Goal: Obtain resource: Download file/media

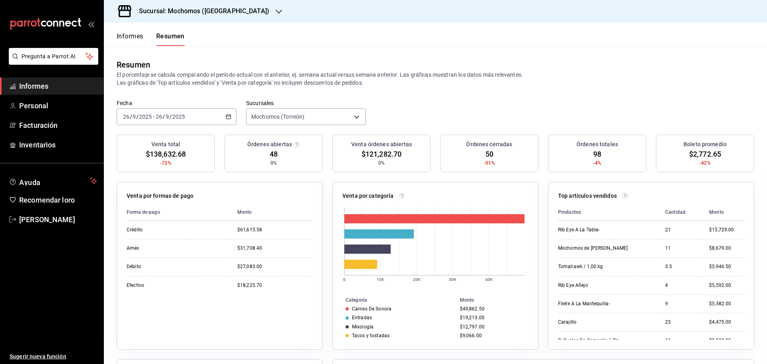
click at [128, 39] on font "Informes" at bounding box center [130, 36] width 27 height 8
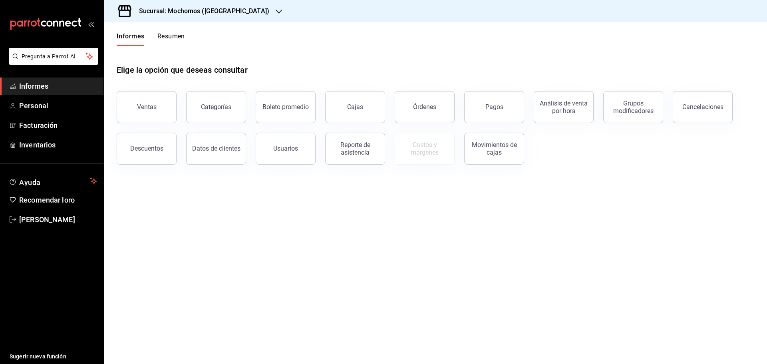
click at [178, 37] on font "Resumen" at bounding box center [171, 36] width 28 height 8
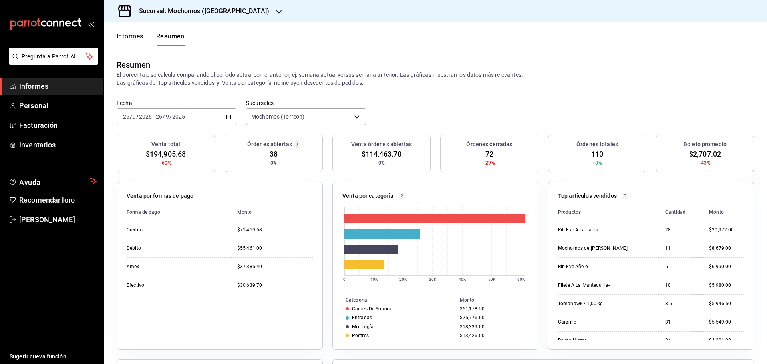
click at [137, 38] on font "Informes" at bounding box center [130, 36] width 27 height 8
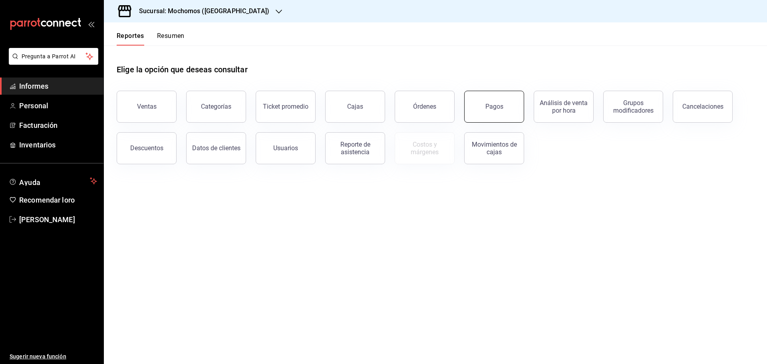
click at [497, 113] on button "Pagos" at bounding box center [494, 107] width 60 height 32
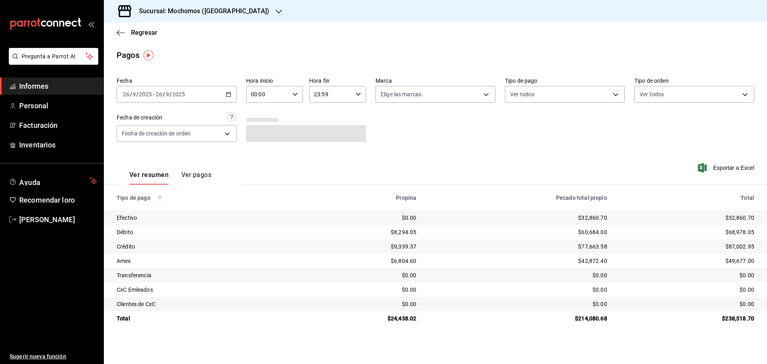
click at [296, 94] on icon "button" at bounding box center [296, 95] width 6 height 6
click at [263, 133] on font "05" at bounding box center [260, 130] width 6 height 6
type input "05:00"
click at [263, 133] on font "05" at bounding box center [260, 130] width 6 height 6
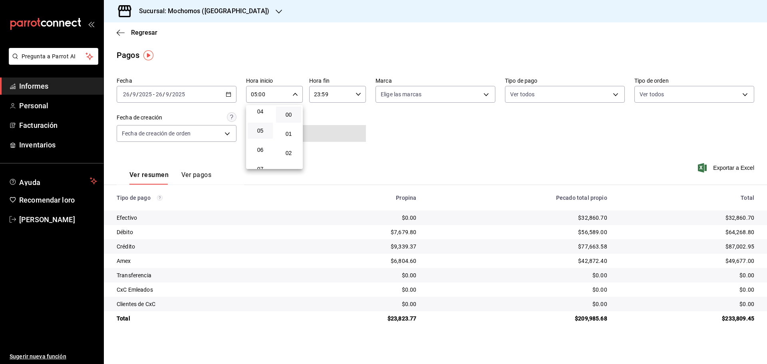
click at [257, 137] on button "05" at bounding box center [260, 131] width 25 height 16
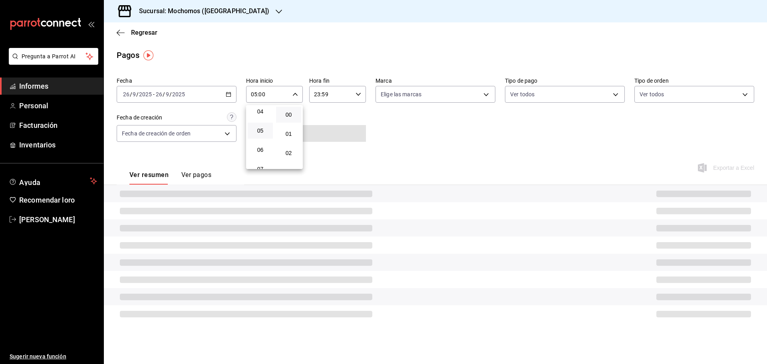
click at [257, 137] on button "05" at bounding box center [260, 131] width 25 height 16
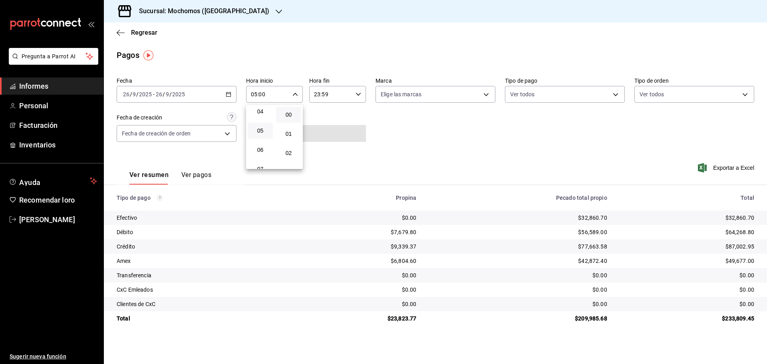
click at [524, 130] on div at bounding box center [383, 182] width 767 height 364
click at [736, 169] on font "Exportar a Excel" at bounding box center [733, 168] width 41 height 6
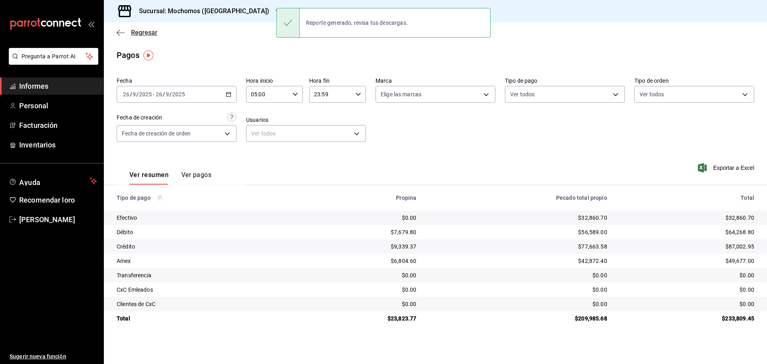
click at [141, 34] on font "Regresar" at bounding box center [144, 33] width 26 height 8
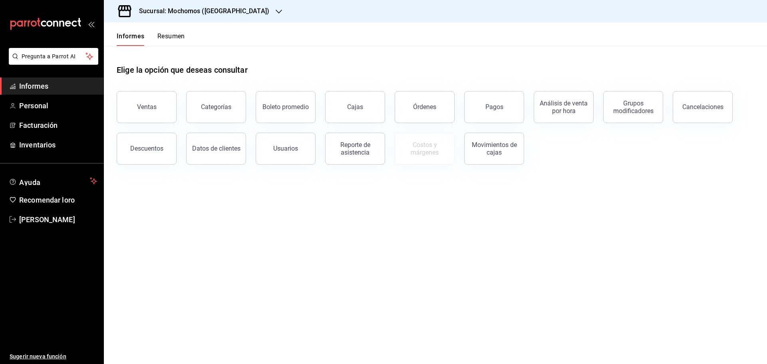
click at [177, 38] on font "Resumen" at bounding box center [171, 36] width 28 height 8
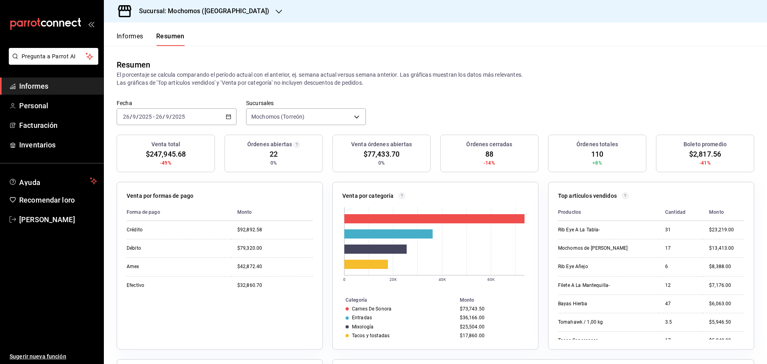
click at [141, 40] on font "Informes" at bounding box center [130, 36] width 27 height 8
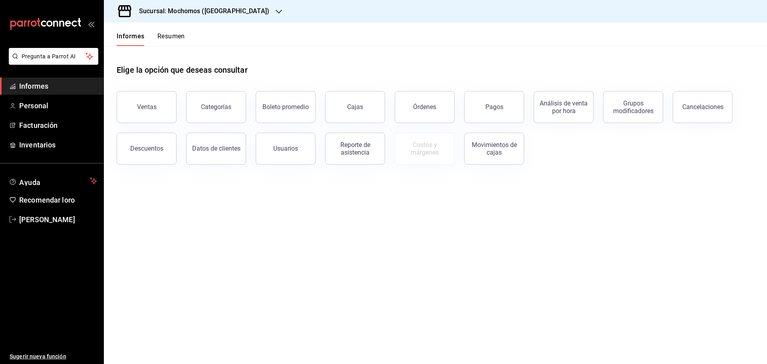
click at [164, 34] on font "Resumen" at bounding box center [171, 36] width 28 height 8
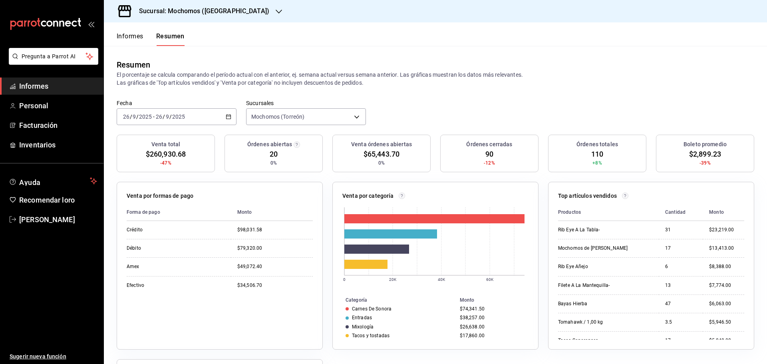
click at [139, 40] on font "Informes" at bounding box center [130, 36] width 27 height 8
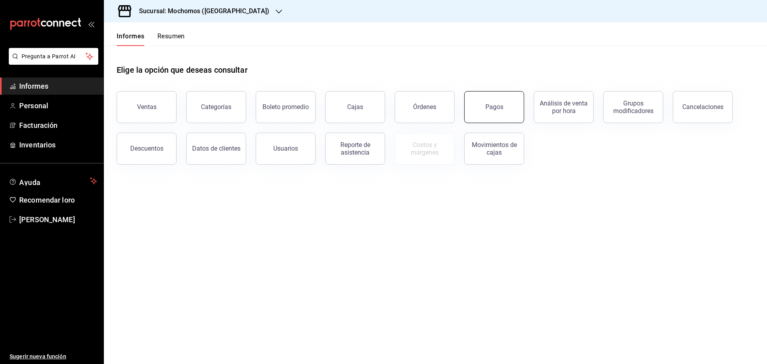
click at [494, 110] on font "Pagos" at bounding box center [495, 107] width 18 height 8
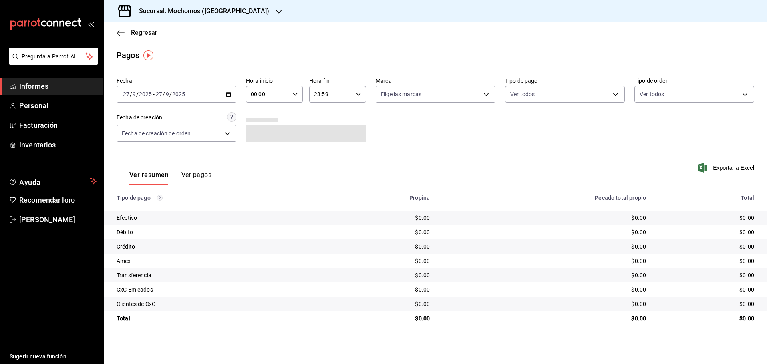
click at [232, 94] on div "[DATE] [DATE] - [DATE] [DATE]" at bounding box center [177, 94] width 120 height 17
click at [137, 209] on font "Rango de fechas" at bounding box center [144, 208] width 42 height 6
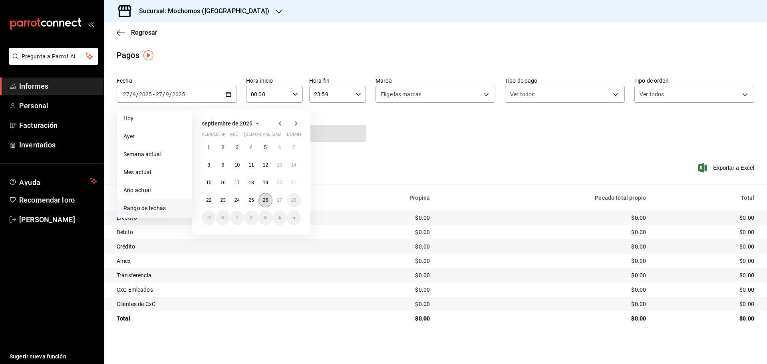
click at [265, 204] on button "26" at bounding box center [266, 200] width 14 height 14
click at [278, 201] on font "27" at bounding box center [279, 200] width 5 height 6
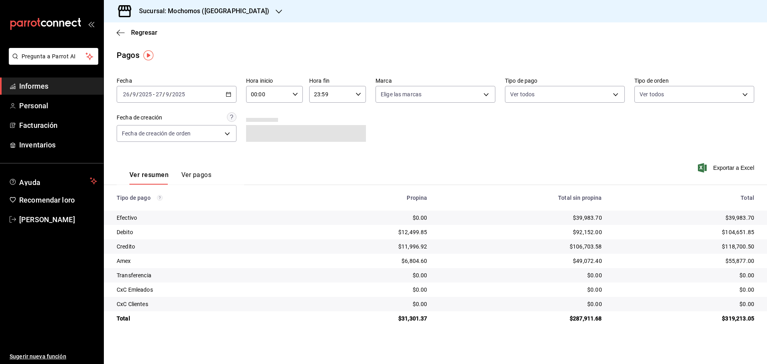
click at [296, 94] on icon "button" at bounding box center [296, 95] width 6 height 6
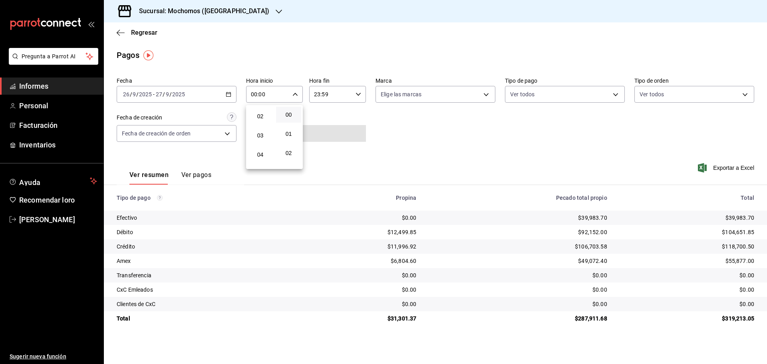
scroll to position [80, 0]
click at [261, 153] on font "06" at bounding box center [260, 150] width 6 height 6
type input "06:00"
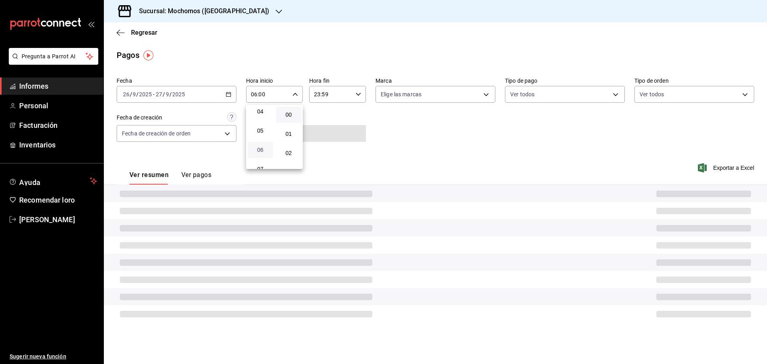
click at [261, 153] on font "06" at bounding box center [260, 150] width 6 height 6
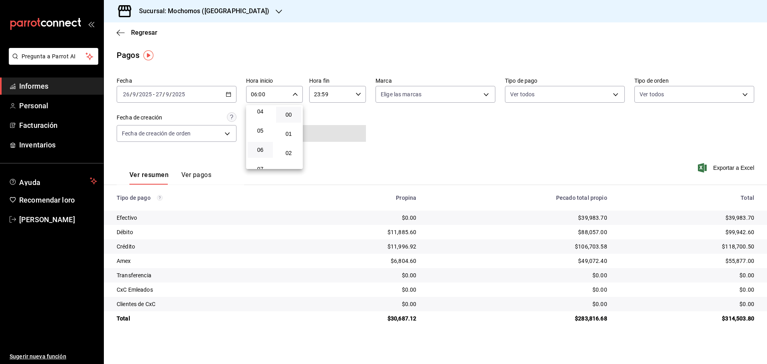
click at [723, 167] on div at bounding box center [383, 182] width 767 height 364
click at [723, 167] on font "Exportar a Excel" at bounding box center [733, 168] width 41 height 6
click at [137, 34] on font "Regresar" at bounding box center [144, 33] width 26 height 8
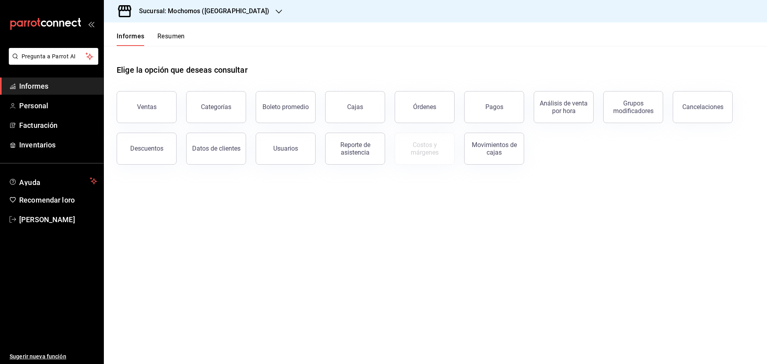
click at [178, 40] on font "Resumen" at bounding box center [171, 36] width 28 height 8
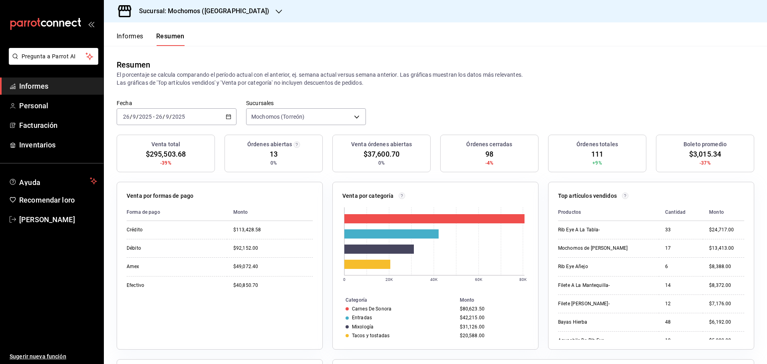
click at [132, 36] on font "Informes" at bounding box center [130, 36] width 27 height 8
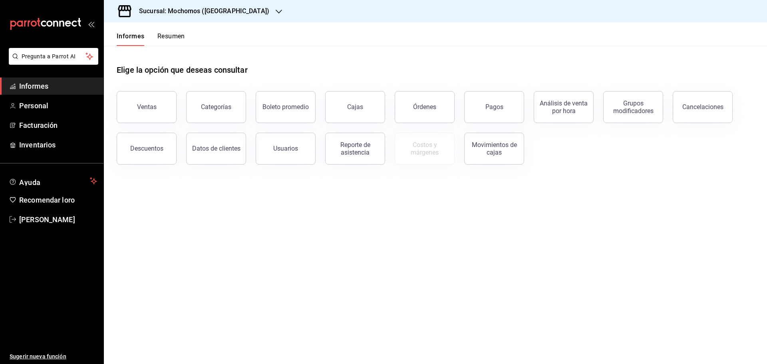
click at [164, 34] on font "Resumen" at bounding box center [171, 36] width 28 height 8
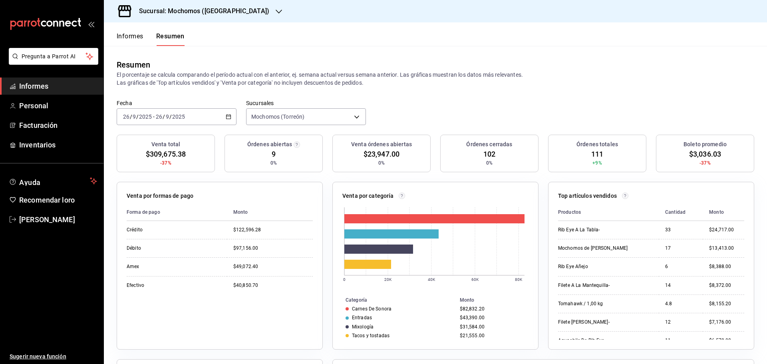
click at [127, 35] on font "Informes" at bounding box center [130, 36] width 27 height 8
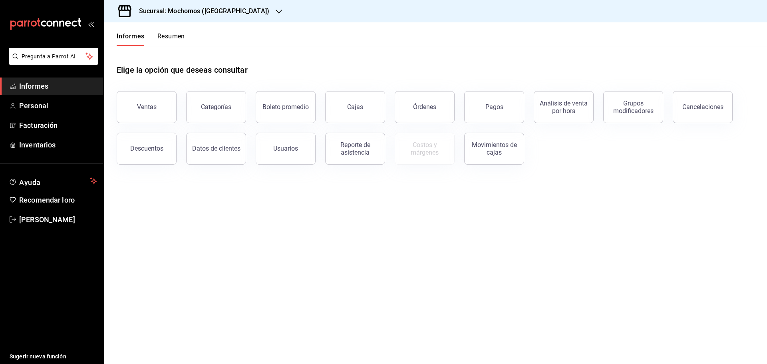
click at [168, 42] on button "Resumen" at bounding box center [171, 39] width 28 height 14
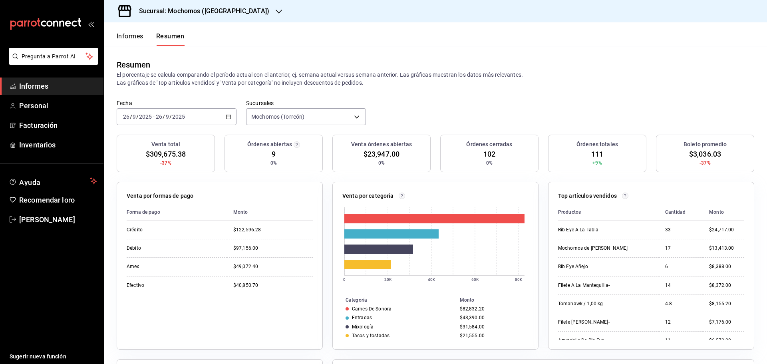
click at [137, 37] on font "Informes" at bounding box center [130, 36] width 27 height 8
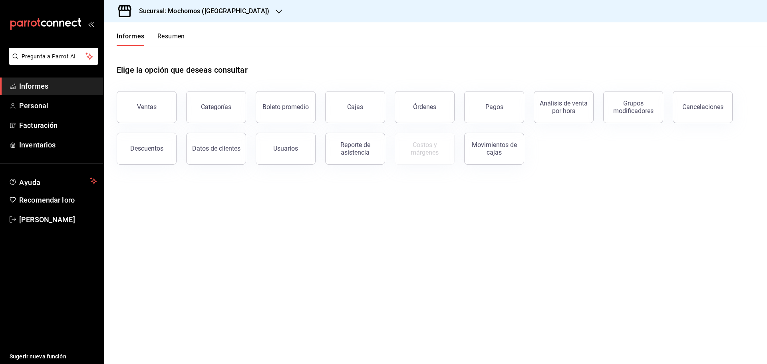
click at [172, 35] on font "Resumen" at bounding box center [171, 36] width 28 height 8
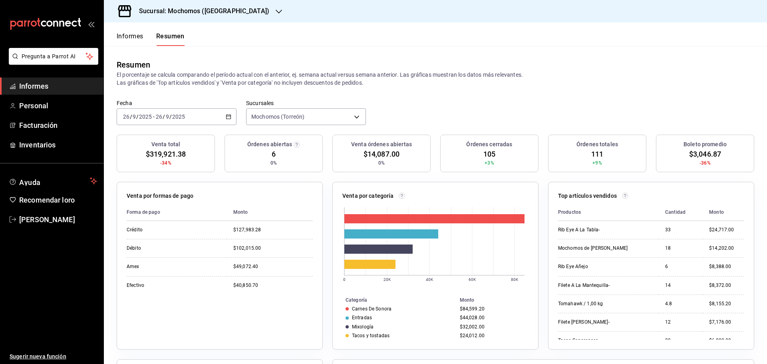
click at [138, 35] on font "Informes" at bounding box center [130, 36] width 27 height 8
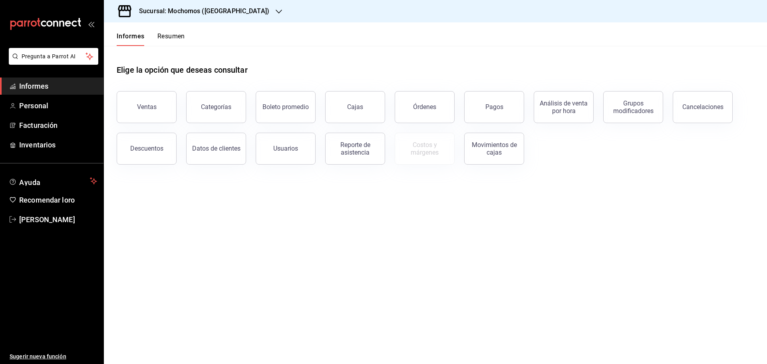
click at [166, 36] on font "Resumen" at bounding box center [171, 36] width 28 height 8
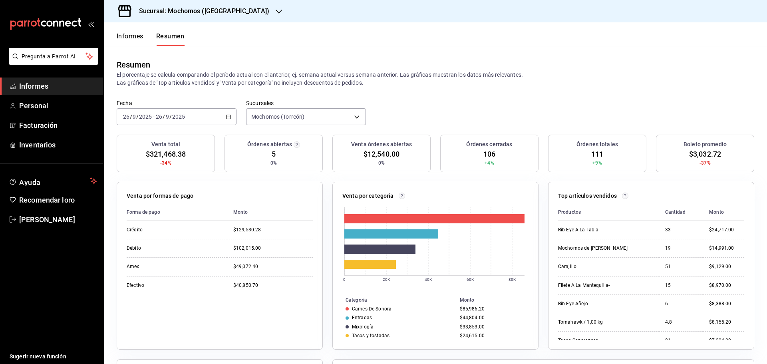
click at [129, 36] on font "Informes" at bounding box center [130, 36] width 27 height 8
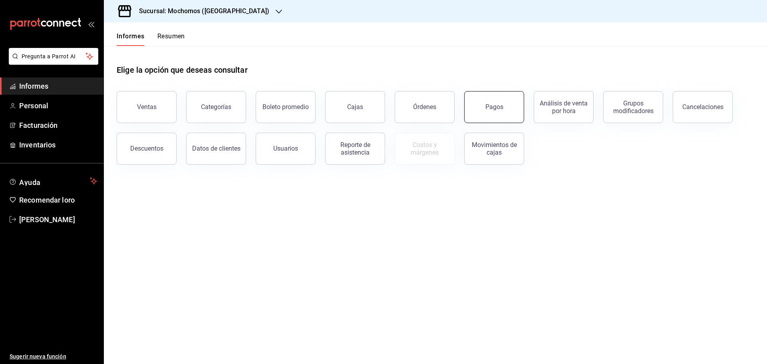
click at [490, 113] on button "Pagos" at bounding box center [494, 107] width 60 height 32
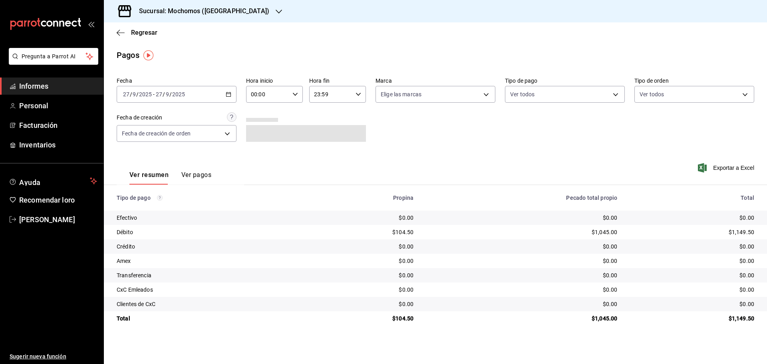
click at [231, 94] on div "[DATE] [DATE] - [DATE] [DATE]" at bounding box center [177, 94] width 120 height 17
click at [150, 206] on font "Rango de fechas" at bounding box center [144, 208] width 42 height 6
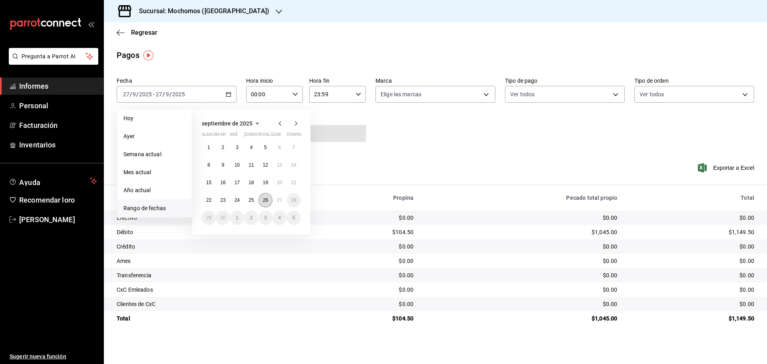
click at [265, 203] on button "26" at bounding box center [266, 200] width 14 height 14
click at [281, 201] on font "27" at bounding box center [279, 200] width 5 height 6
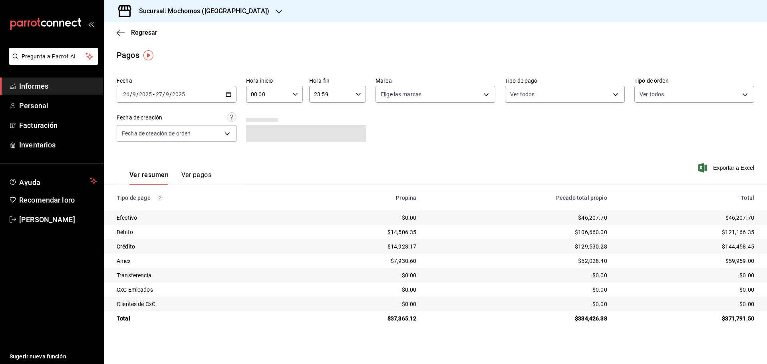
click at [295, 97] on icon "button" at bounding box center [296, 95] width 6 height 6
click at [263, 149] on font "06" at bounding box center [260, 150] width 6 height 6
type input "06:00"
click at [263, 149] on font "06" at bounding box center [260, 150] width 6 height 6
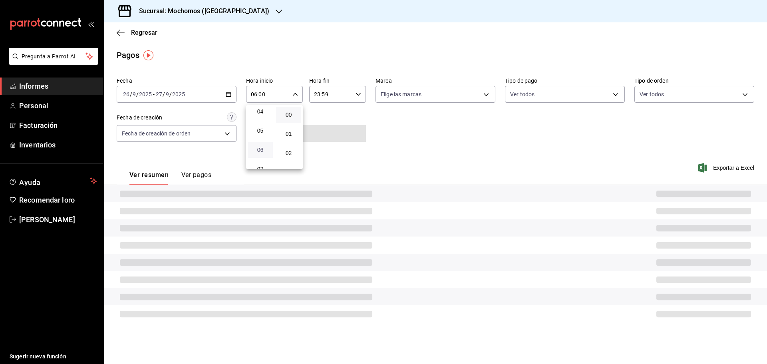
click at [263, 149] on font "06" at bounding box center [260, 150] width 6 height 6
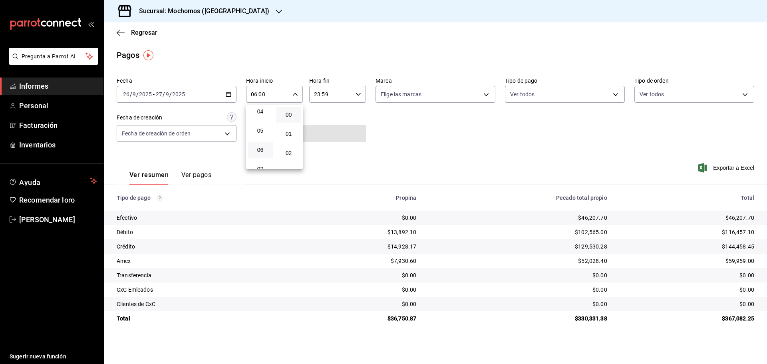
click at [498, 131] on div at bounding box center [383, 182] width 767 height 364
click at [736, 165] on font "Exportar a Excel" at bounding box center [733, 168] width 41 height 6
click at [725, 169] on font "Exportar a Excel" at bounding box center [733, 168] width 41 height 6
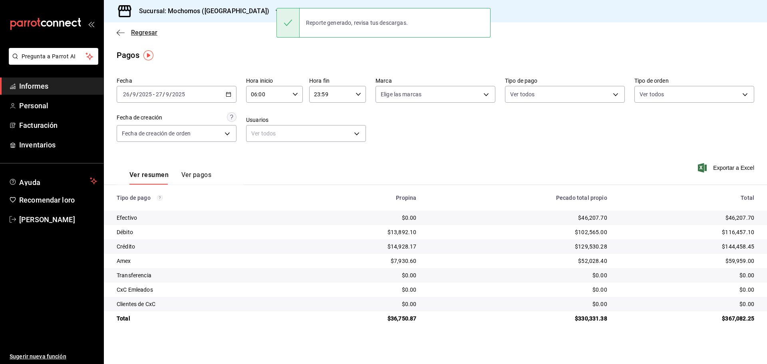
click at [146, 32] on font "Regresar" at bounding box center [144, 33] width 26 height 8
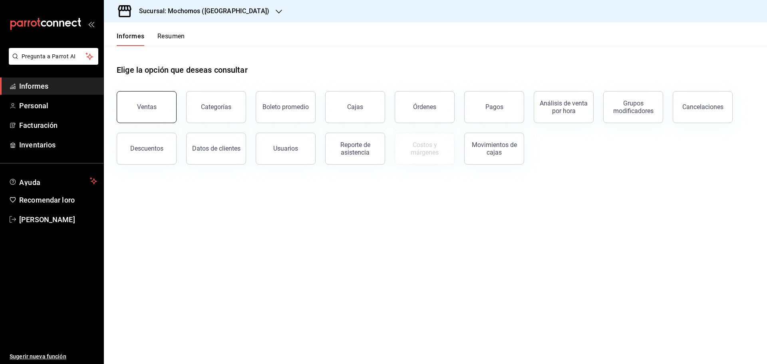
click at [160, 114] on button "Ventas" at bounding box center [147, 107] width 60 height 32
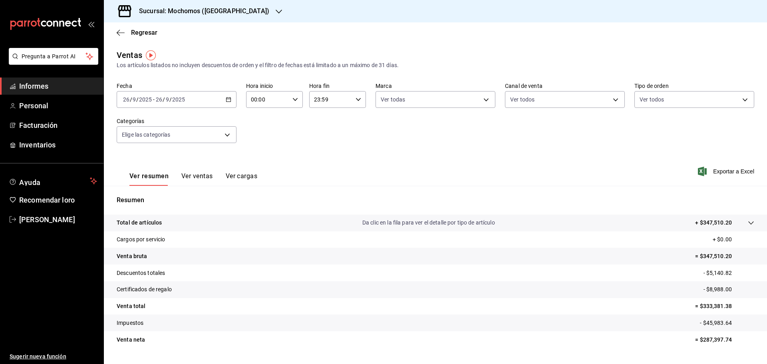
click at [226, 98] on \(Stroke\) "button" at bounding box center [228, 100] width 5 height 4
click at [147, 194] on font "Rango de fechas" at bounding box center [144, 195] width 42 height 6
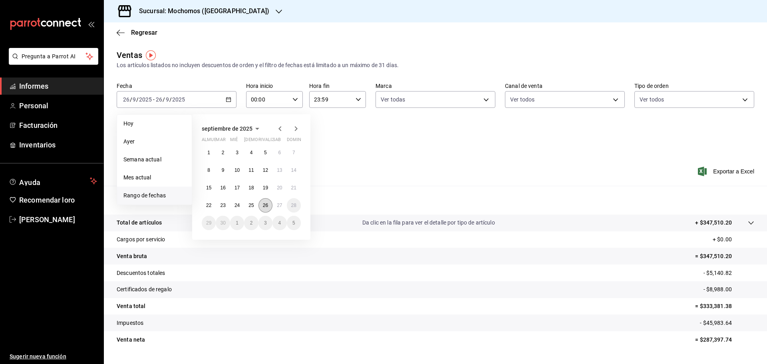
click at [267, 205] on font "26" at bounding box center [265, 206] width 5 height 6
click at [278, 205] on font "27" at bounding box center [279, 206] width 5 height 6
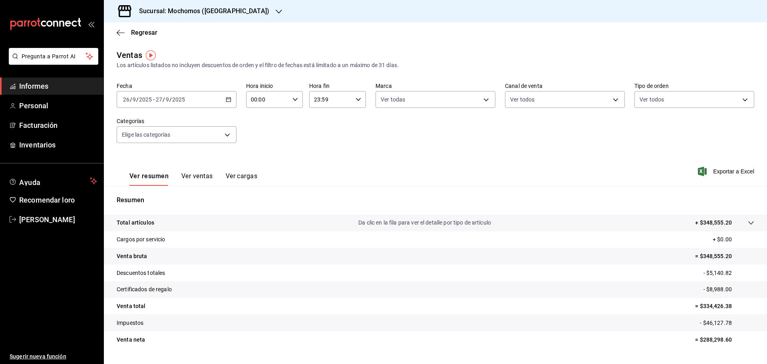
click at [295, 98] on \(Stroke\) "button" at bounding box center [295, 99] width 5 height 3
click at [261, 159] on font "04" at bounding box center [259, 156] width 6 height 6
type input "04:00"
click at [261, 159] on font "04" at bounding box center [259, 156] width 6 height 6
